Goal: Find specific page/section: Locate a particular part of the current website

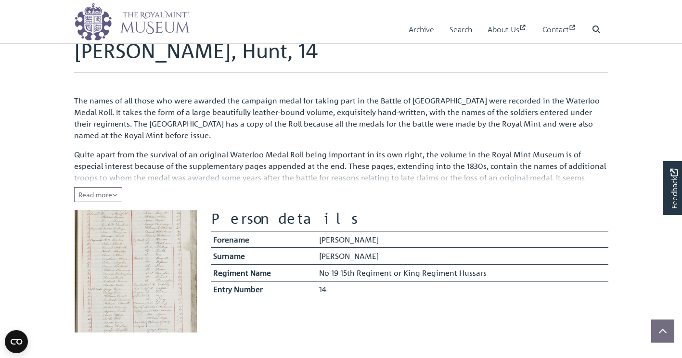
scroll to position [14, 0]
click at [120, 193] on button "Read more Collapse" at bounding box center [98, 193] width 48 height 15
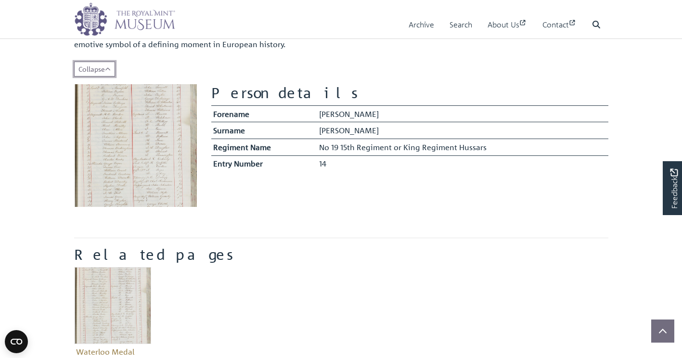
scroll to position [168, 0]
click at [122, 146] on img at bounding box center [135, 146] width 123 height 123
click at [122, 144] on img at bounding box center [135, 146] width 123 height 123
click at [121, 132] on img at bounding box center [135, 146] width 123 height 123
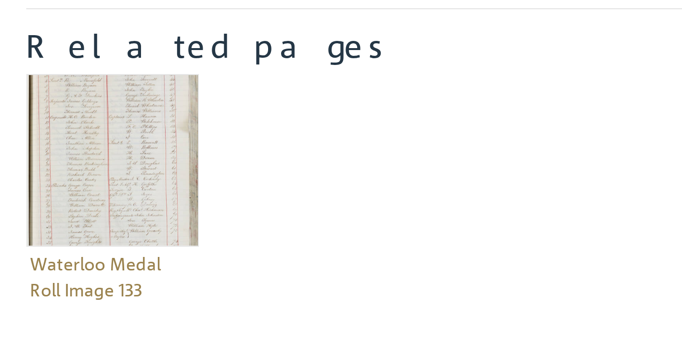
scroll to position [207, 0]
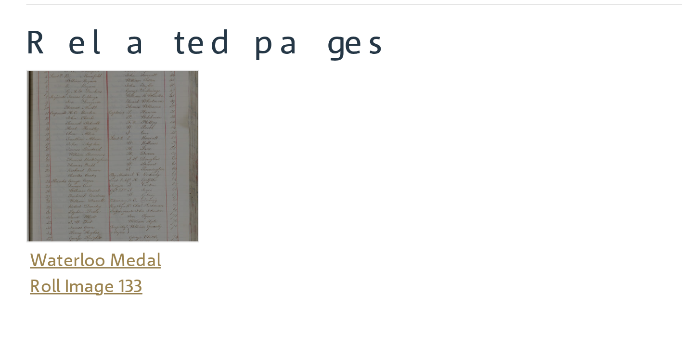
click at [103, 313] on figure "Waterloo Medal Roll Image 133" at bounding box center [112, 282] width 77 height 104
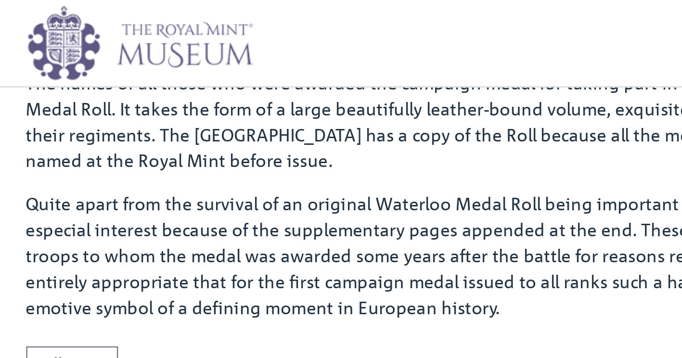
scroll to position [70, 0]
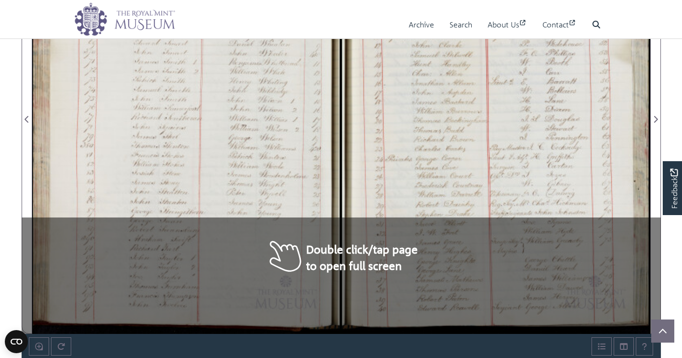
scroll to position [682, 0]
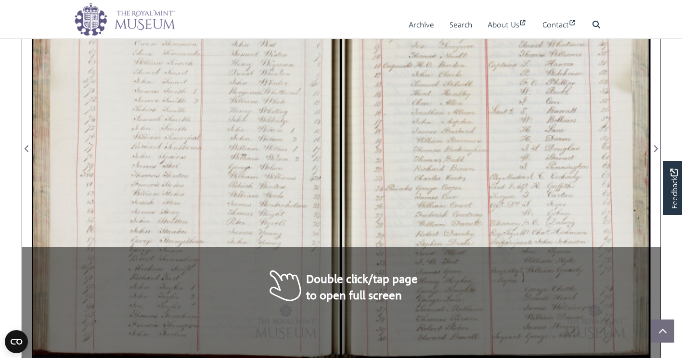
click at [342, 294] on div at bounding box center [495, 143] width 309 height 440
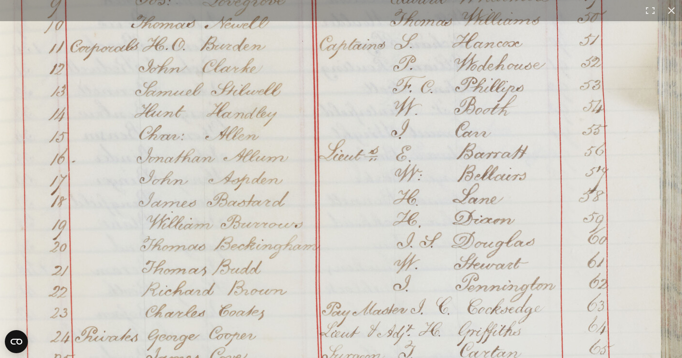
scroll to position [778, 0]
